Goal: Task Accomplishment & Management: Complete application form

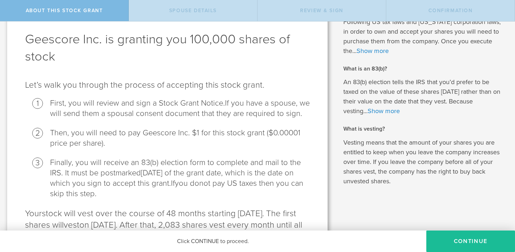
scroll to position [79, 0]
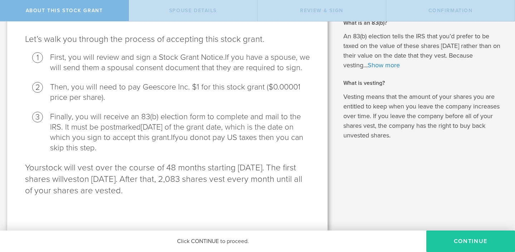
click at [465, 238] on button "CONTINUE" at bounding box center [470, 240] width 89 height 21
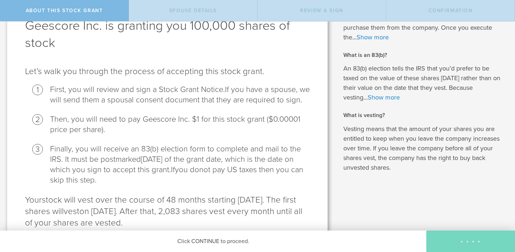
scroll to position [0, 0]
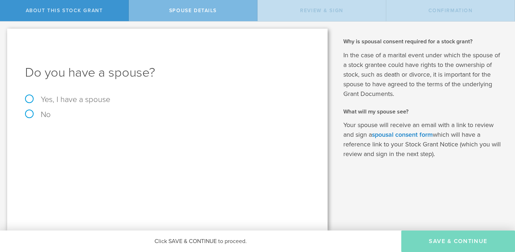
click at [90, 102] on label "Yes, I have a spouse" at bounding box center [167, 99] width 285 height 8
click at [5, 33] on input "Yes, I have a spouse" at bounding box center [2, 26] width 5 height 11
radio input "true"
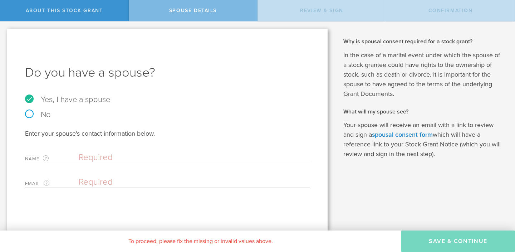
click at [108, 153] on input "text" at bounding box center [192, 157] width 227 height 11
type input "[PERSON_NAME] [PERSON_NAME]"
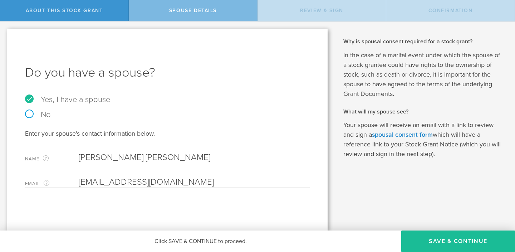
type input "[EMAIL_ADDRESS][DOMAIN_NAME]"
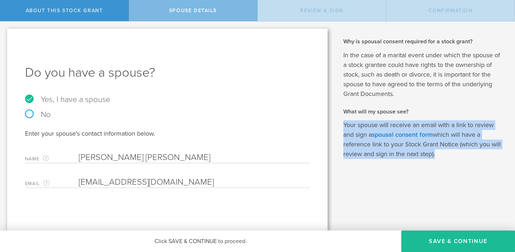
drag, startPoint x: 441, startPoint y: 152, endPoint x: 417, endPoint y: 117, distance: 42.3
click at [417, 117] on div "Why is spousal consent required for a stock grant? In the case of a marital eve…" at bounding box center [423, 98] width 161 height 121
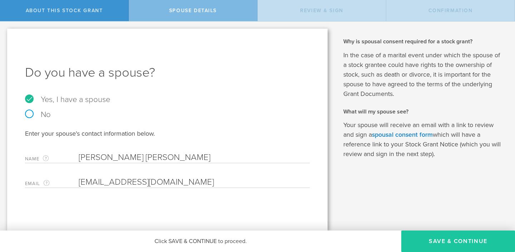
click at [465, 243] on button "Save & Continue" at bounding box center [458, 240] width 114 height 21
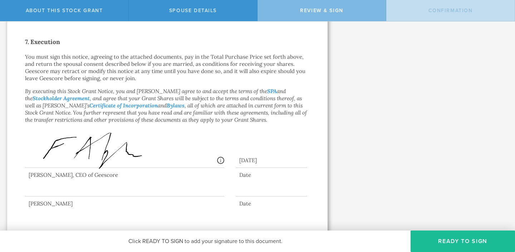
scroll to position [552, 0]
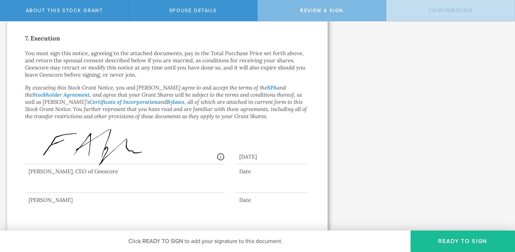
click at [263, 156] on div "[DATE]" at bounding box center [271, 155] width 71 height 18
click at [189, 189] on div at bounding box center [124, 178] width 199 height 29
click at [118, 191] on div at bounding box center [124, 178] width 199 height 29
click at [437, 242] on button "Ready to Sign" at bounding box center [462, 240] width 104 height 21
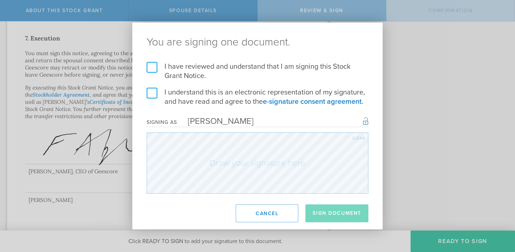
click at [159, 74] on label "I have reviewed and understand that I am signing this Stock Grant Notice." at bounding box center [258, 71] width 222 height 19
click at [0, 0] on input "I have reviewed and understand that I am signing this Stock Grant Notice." at bounding box center [0, 0] width 0 height 0
click at [154, 90] on label "I understand this is an electronic representation of my signature, and have rea…" at bounding box center [258, 97] width 222 height 19
click at [0, 0] on input "I understand this is an electronic representation of my signature, and have rea…" at bounding box center [0, 0] width 0 height 0
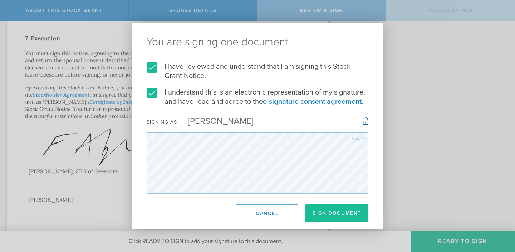
click at [357, 140] on div "Clear" at bounding box center [358, 138] width 13 height 4
click at [355, 138] on div "Clear" at bounding box center [358, 138] width 13 height 4
click at [352, 138] on div "Clear" at bounding box center [358, 138] width 13 height 4
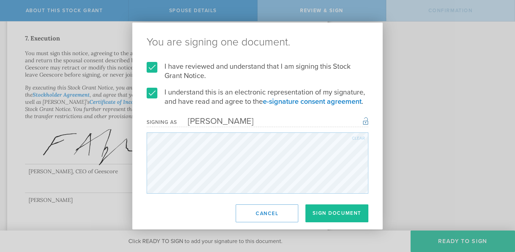
click at [357, 137] on div "Clear" at bounding box center [358, 138] width 13 height 4
click at [332, 207] on button "Sign Document" at bounding box center [336, 213] width 63 height 18
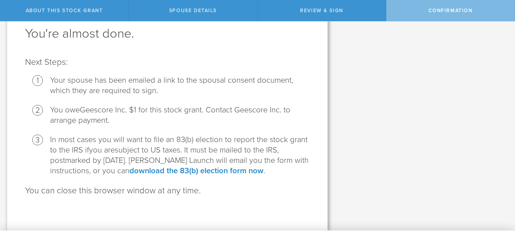
scroll to position [0, 0]
